Goal: Transaction & Acquisition: Purchase product/service

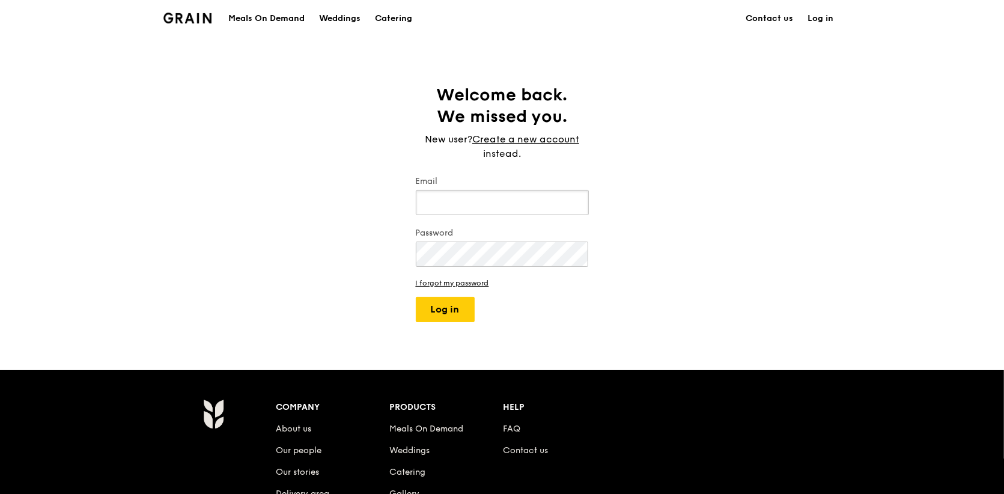
type input "andre@grain.com.sg"
click at [86, 150] on div "Welcome back. We missed you. New user? Create a new account instead. Email andr…" at bounding box center [502, 203] width 1004 height 238
click at [442, 310] on button "Log in" at bounding box center [445, 309] width 59 height 25
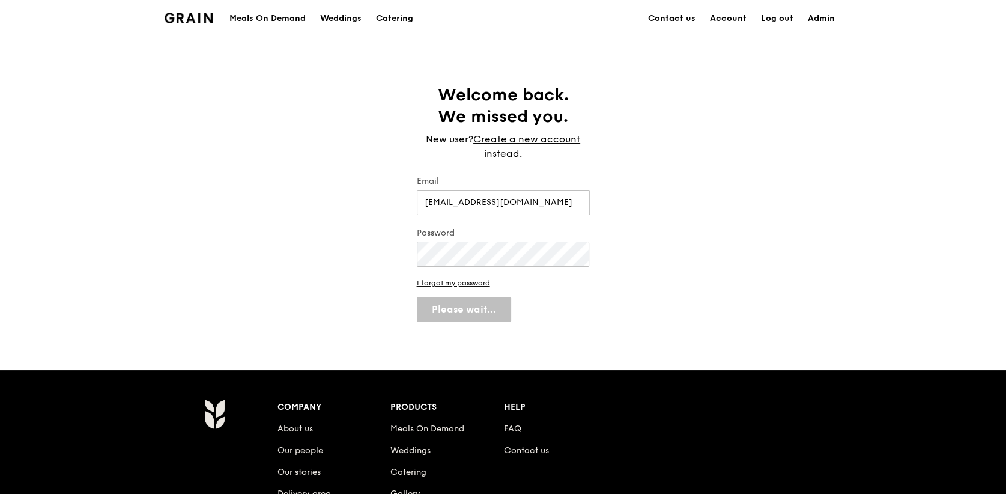
select select "100"
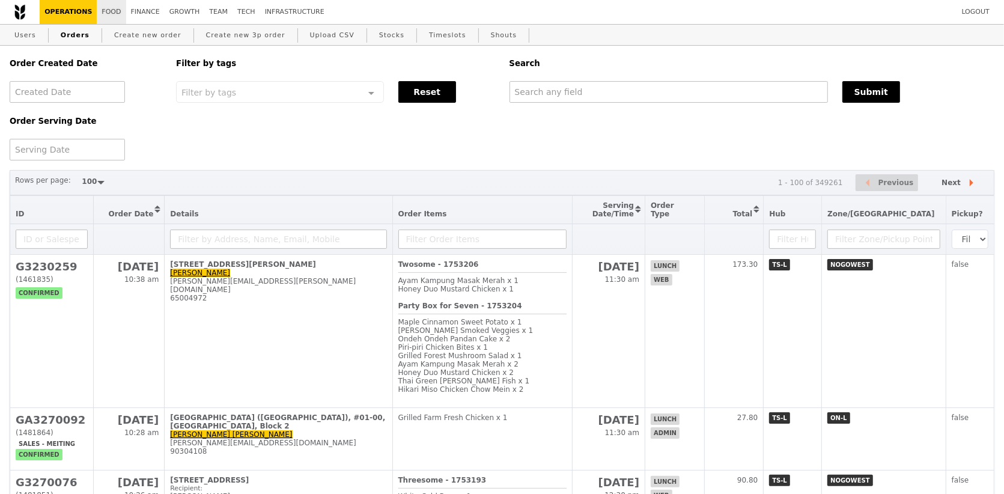
click at [110, 19] on link "Food" at bounding box center [111, 12] width 29 height 24
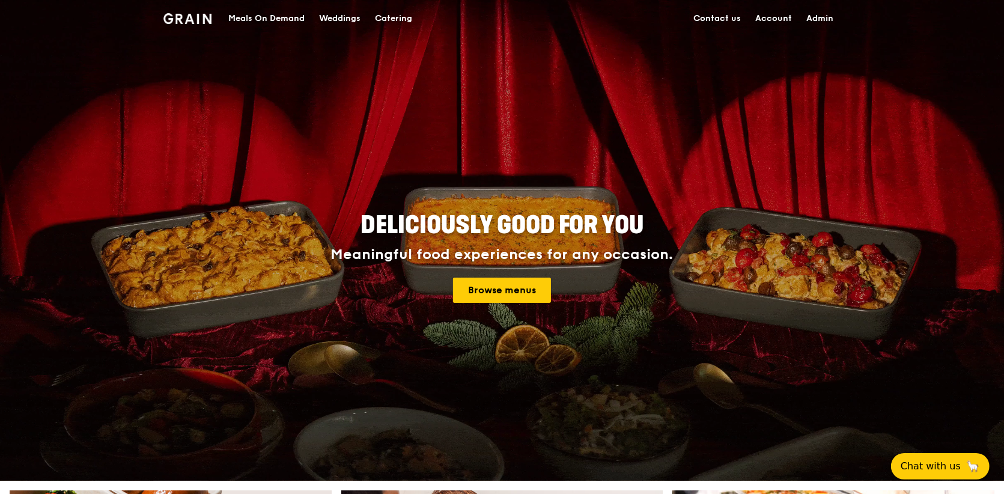
click at [385, 20] on div "Catering" at bounding box center [393, 19] width 37 height 36
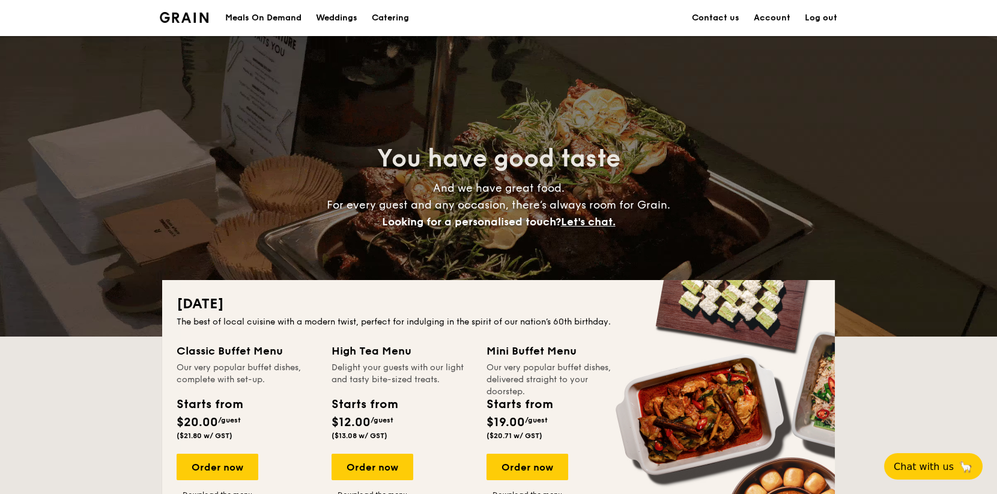
click at [273, 25] on div "Meals On Demand" at bounding box center [263, 18] width 76 height 36
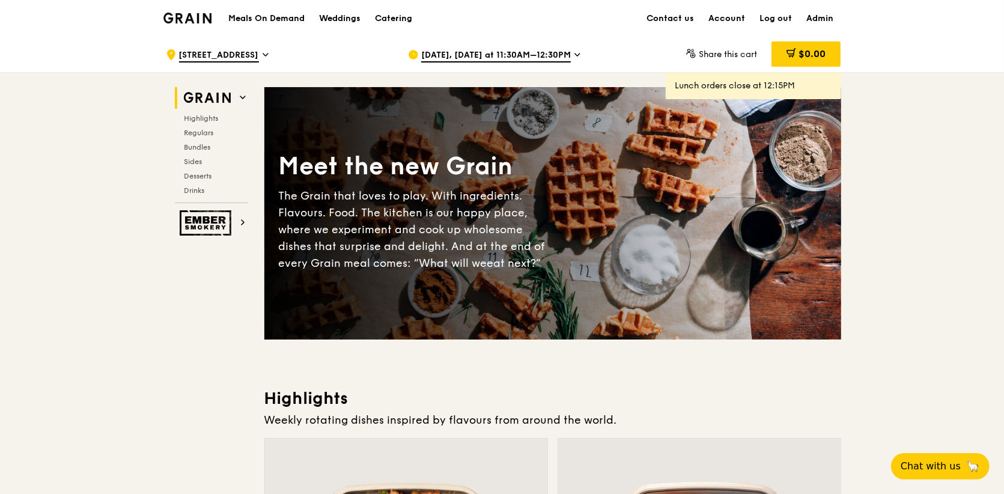
click at [539, 50] on span "[DATE], [DATE] at 11:30AM–12:30PM" at bounding box center [496, 55] width 150 height 13
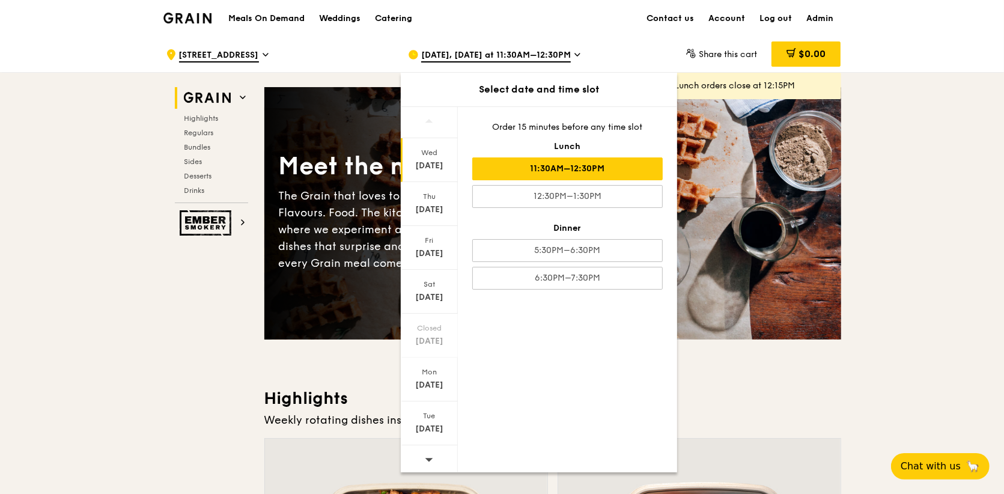
click at [434, 454] on div at bounding box center [429, 460] width 57 height 31
click at [443, 376] on div "[DATE]" at bounding box center [429, 379] width 57 height 44
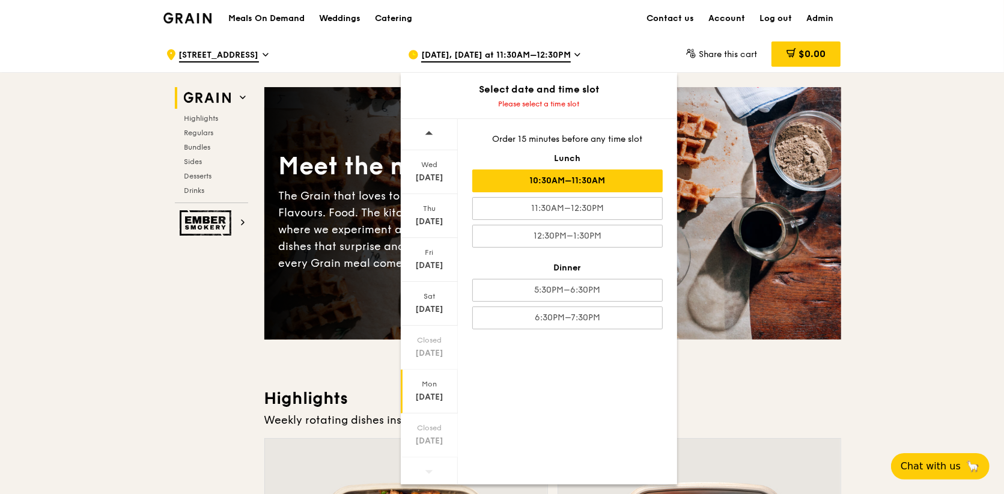
click at [571, 172] on div "10:30AM–11:30AM" at bounding box center [567, 180] width 190 height 23
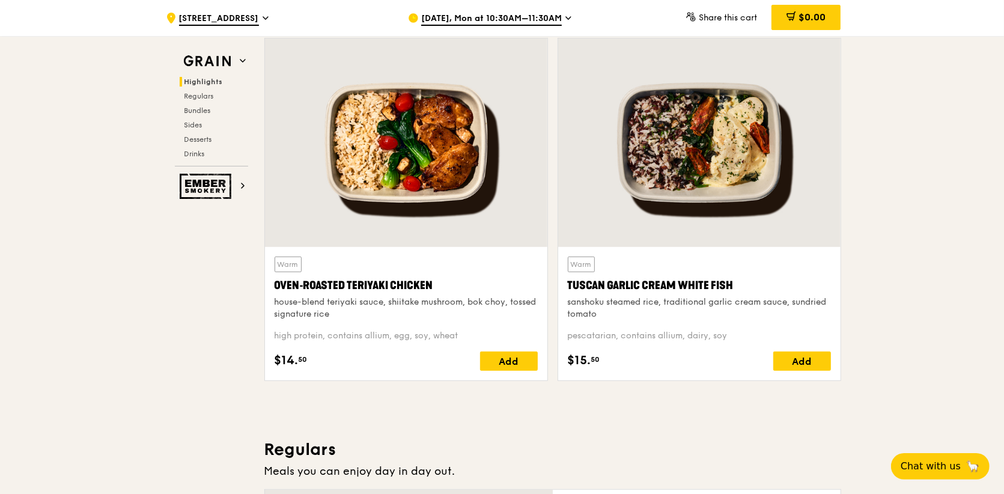
scroll to position [400, 0]
click at [422, 142] on div at bounding box center [406, 142] width 282 height 208
click at [751, 133] on div at bounding box center [699, 142] width 282 height 208
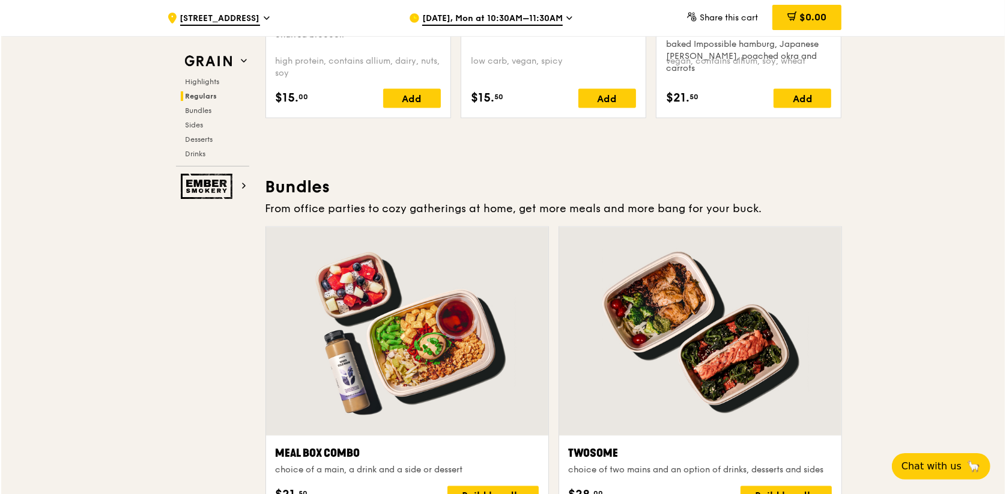
scroll to position [1701, 0]
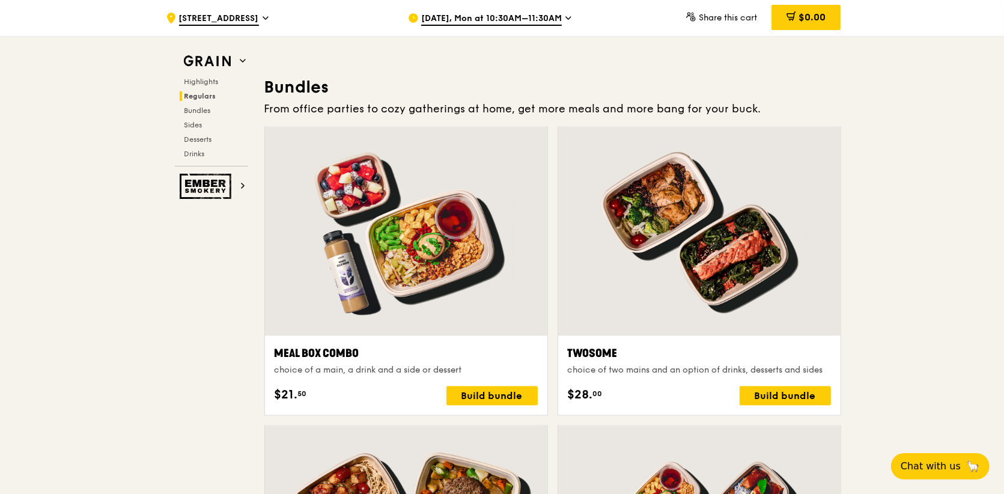
click at [378, 211] on div at bounding box center [406, 231] width 282 height 208
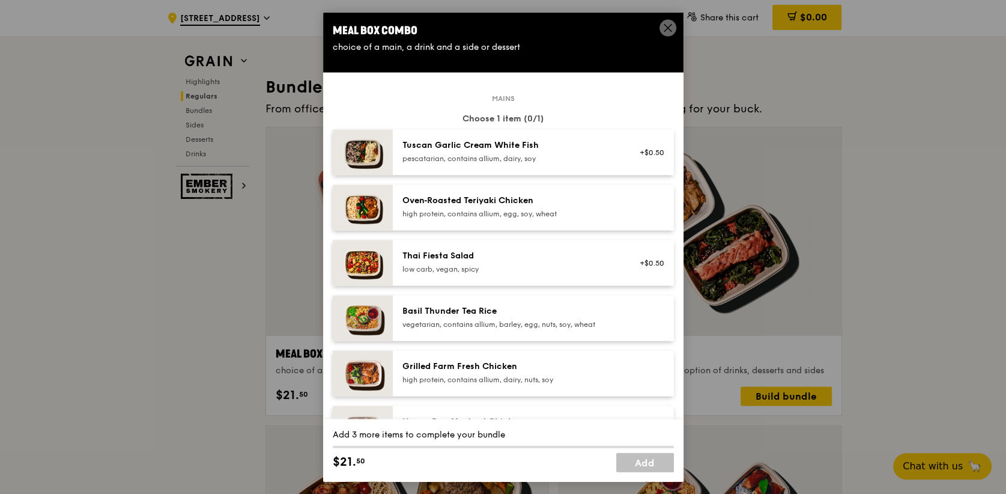
scroll to position [1701, 0]
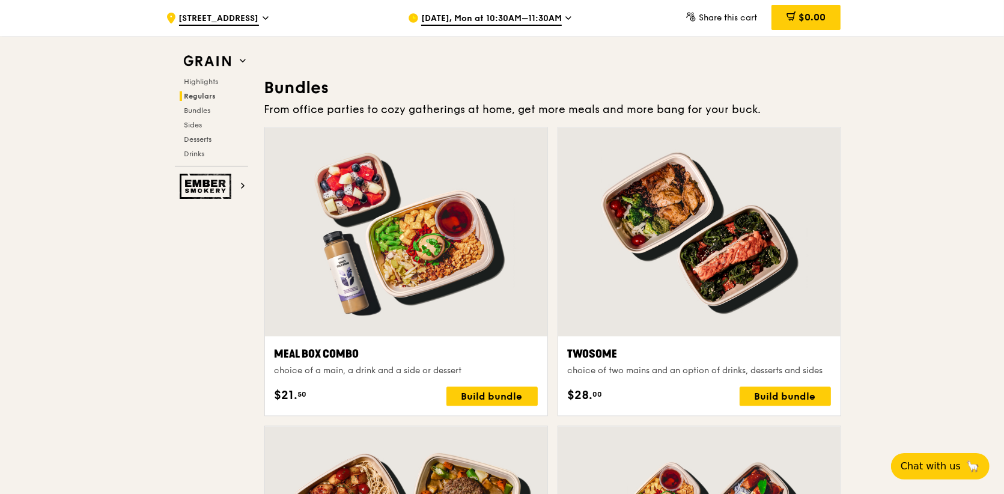
click at [704, 184] on div at bounding box center [699, 232] width 282 height 208
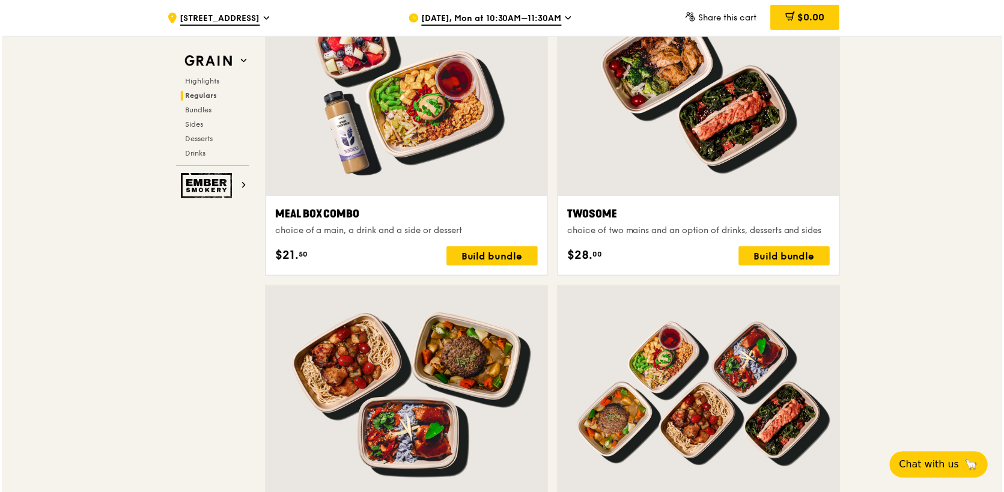
scroll to position [2000, 0]
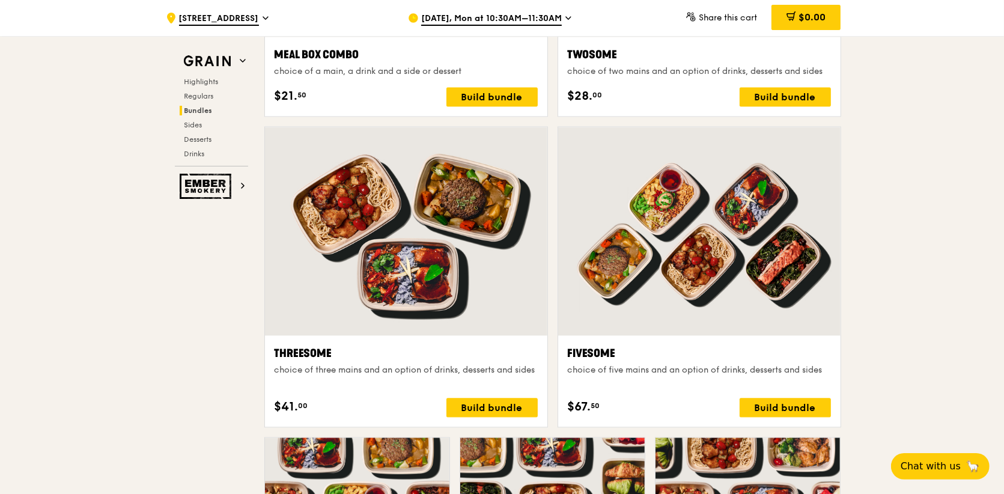
click at [411, 185] on div at bounding box center [406, 231] width 282 height 208
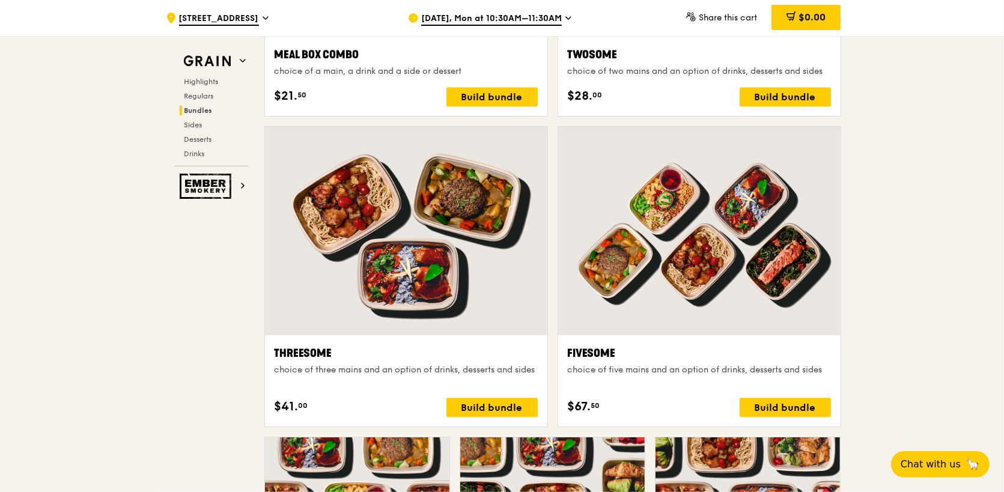
click at [770, 172] on div at bounding box center [699, 231] width 282 height 208
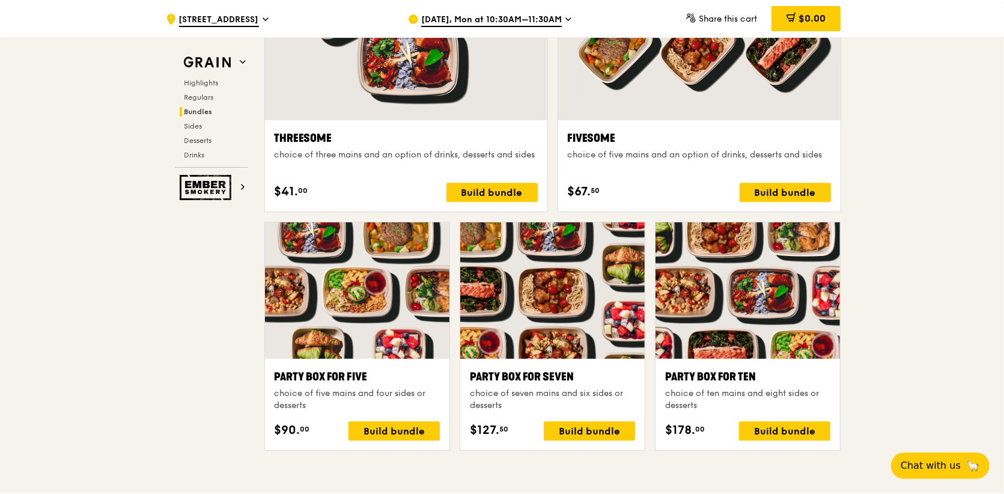
scroll to position [2301, 0]
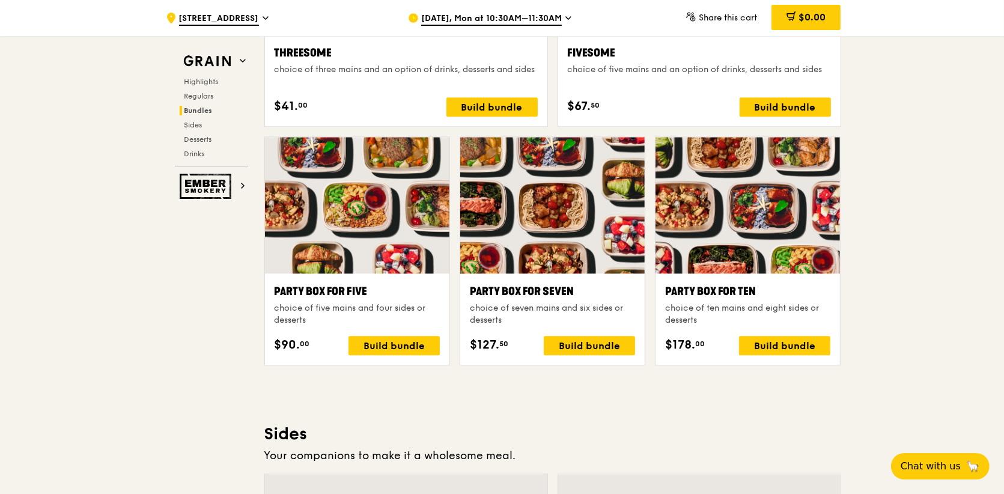
click at [326, 210] on div at bounding box center [357, 205] width 184 height 136
click at [587, 177] on div at bounding box center [552, 205] width 184 height 136
click at [787, 170] on div at bounding box center [747, 205] width 184 height 136
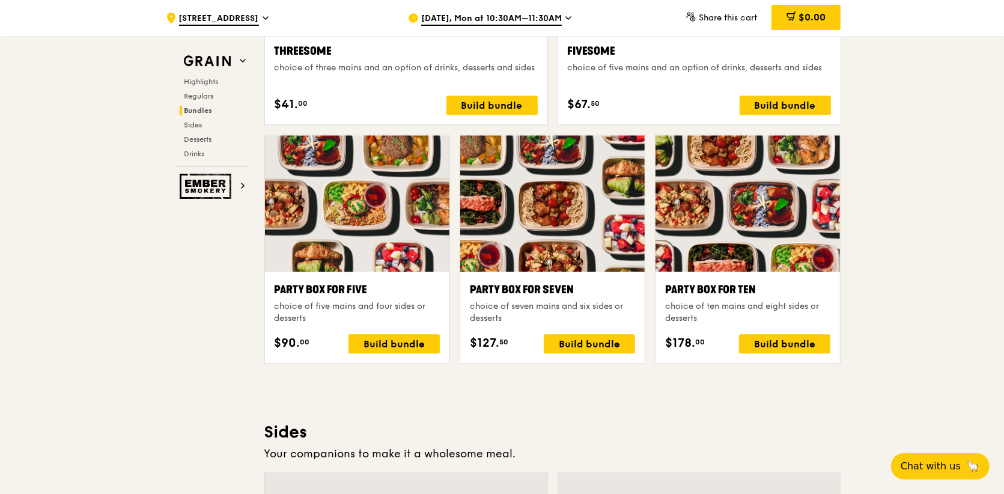
scroll to position [2601, 0]
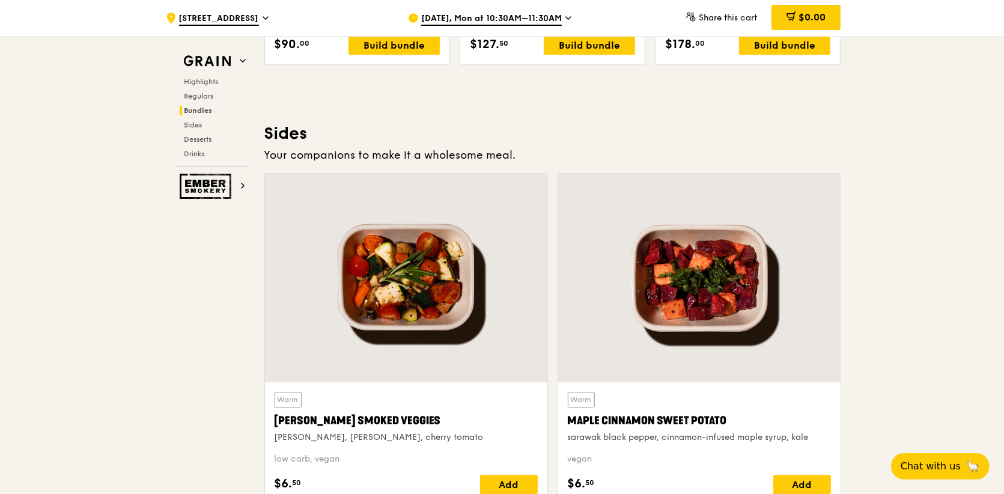
click at [405, 213] on div at bounding box center [406, 278] width 282 height 208
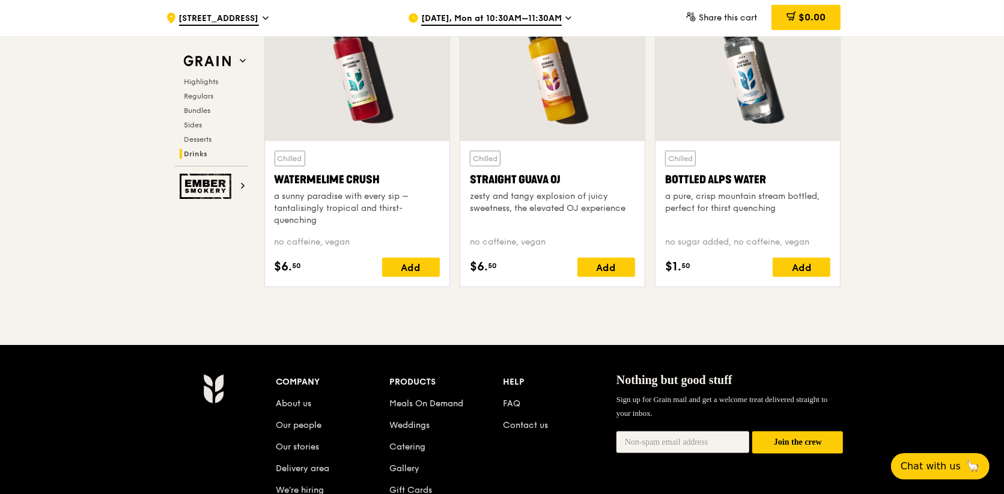
scroll to position [4992, 0]
